Goal: Navigation & Orientation: Find specific page/section

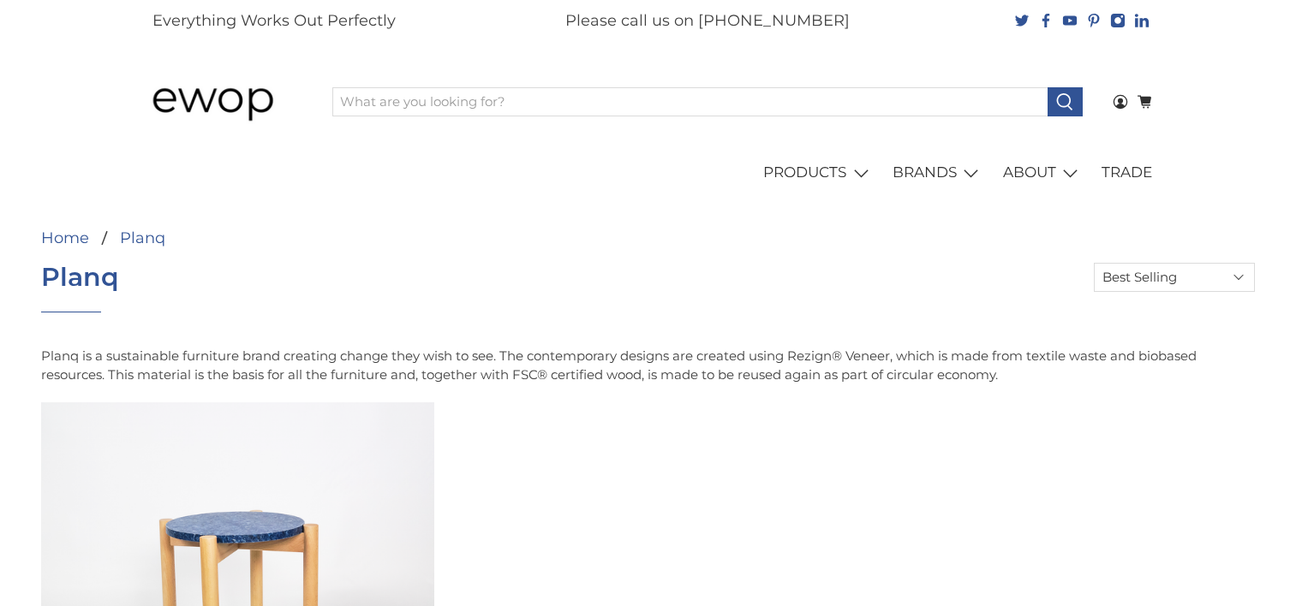
select select "best-selling"
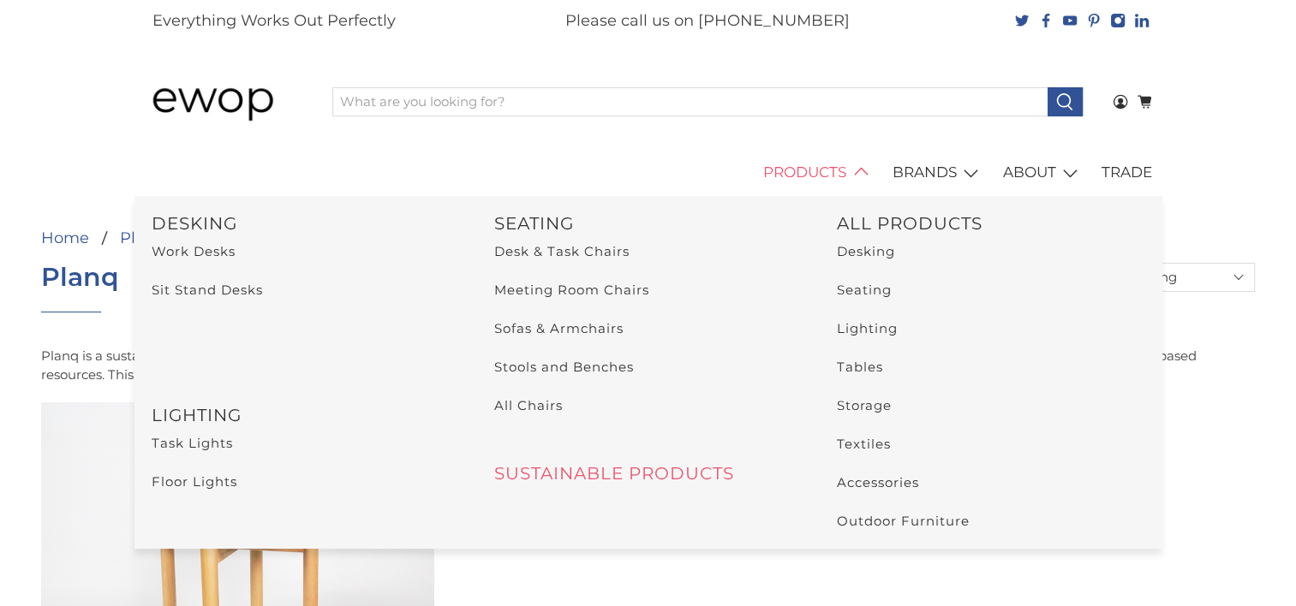
click at [668, 463] on link "SUSTAINABLE PRODUCTS" at bounding box center [613, 473] width 240 height 21
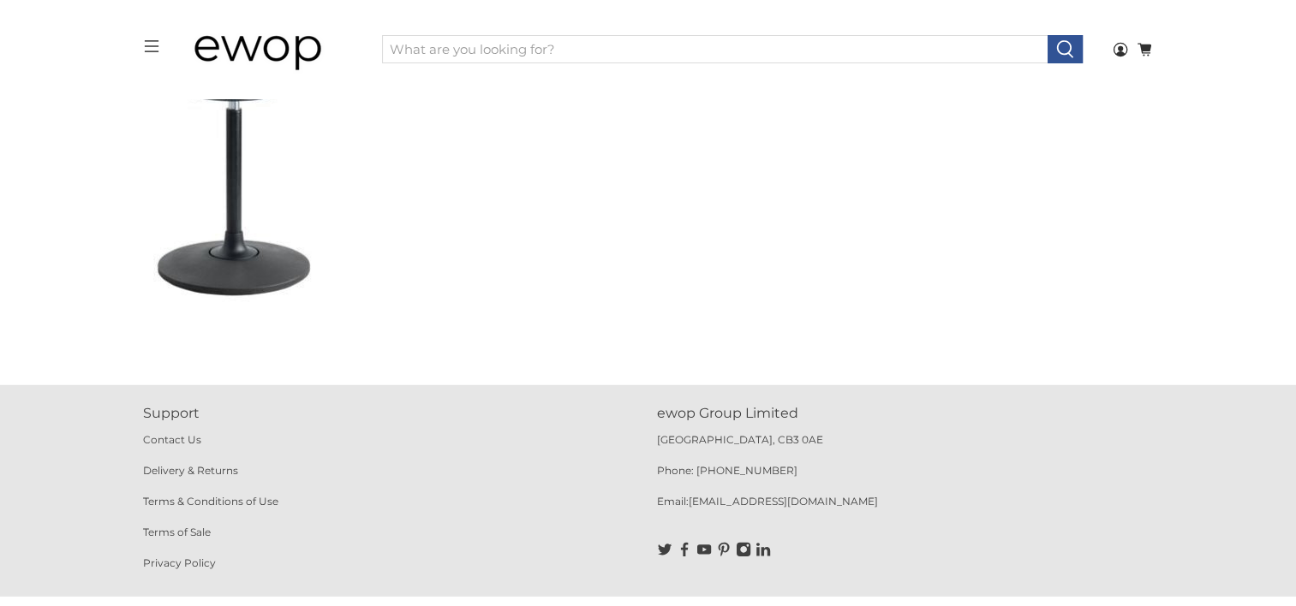
scroll to position [5143, 0]
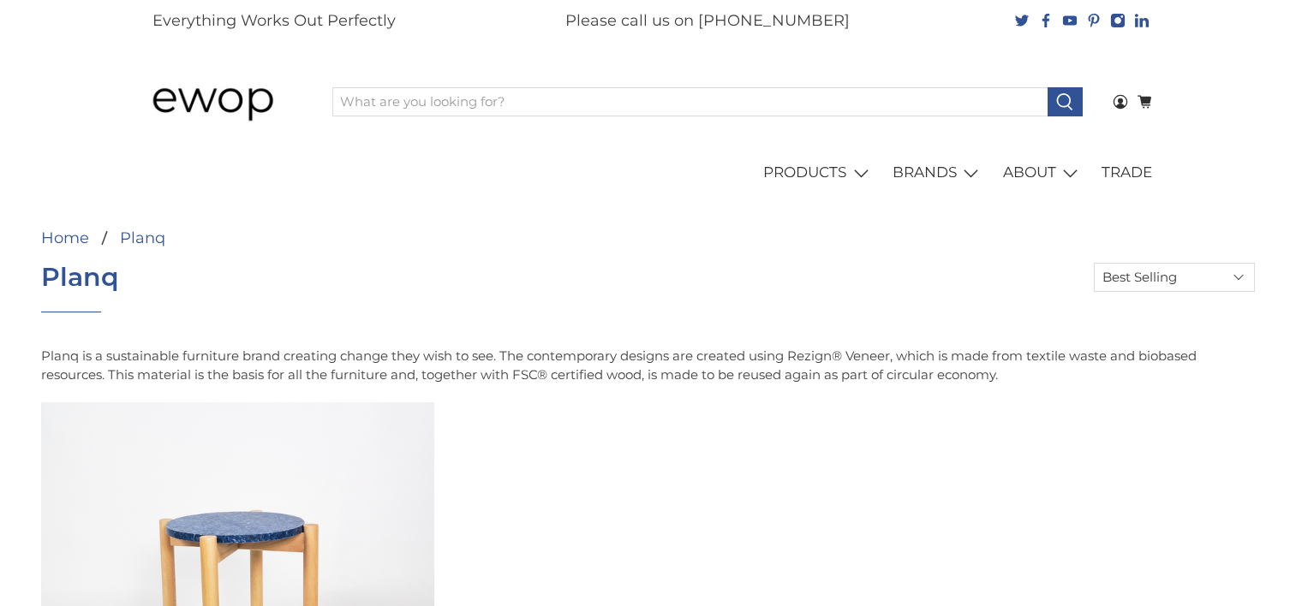
select select "best-selling"
